Goal: Find specific page/section: Find specific page/section

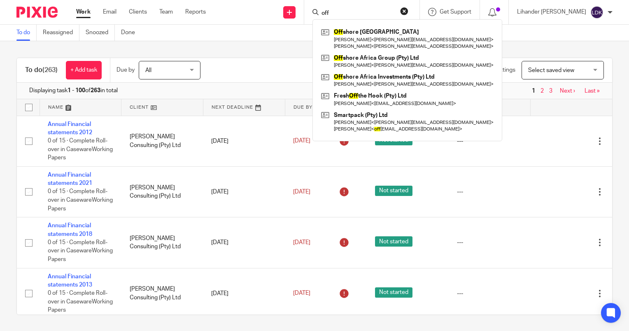
type input "off"
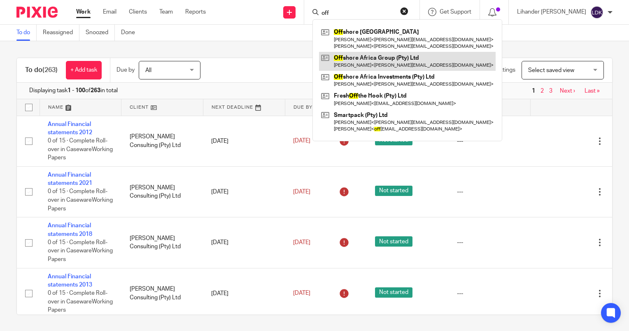
click at [390, 59] on link at bounding box center [407, 61] width 177 height 19
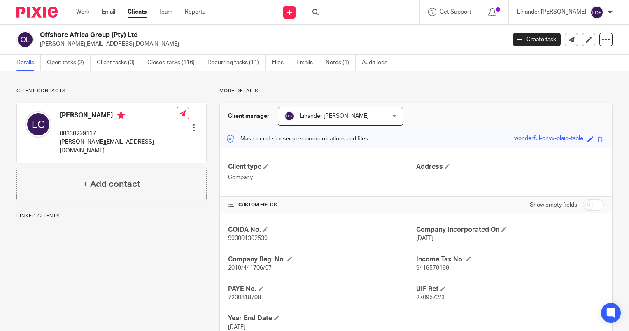
click at [78, 62] on link "Open tasks (2)" at bounding box center [69, 63] width 44 height 16
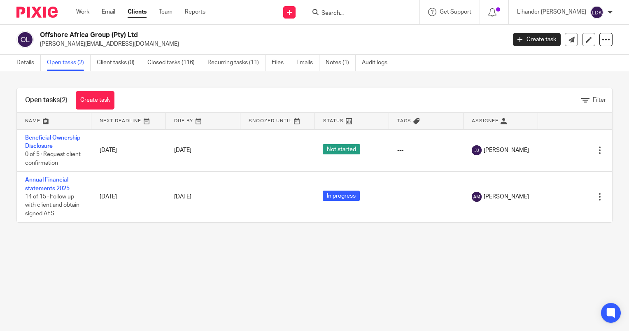
click at [369, 16] on input "Search" at bounding box center [358, 13] width 74 height 7
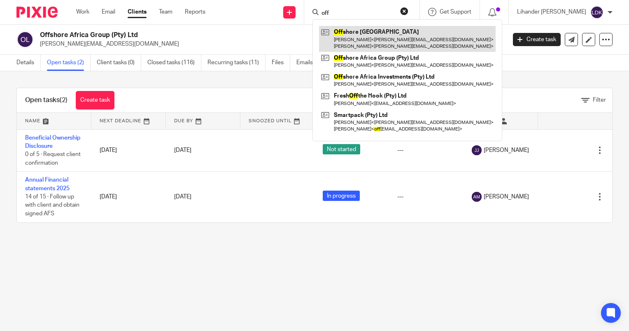
type input "off"
click at [388, 46] on link at bounding box center [407, 39] width 177 height 26
